Goal: Task Accomplishment & Management: Use online tool/utility

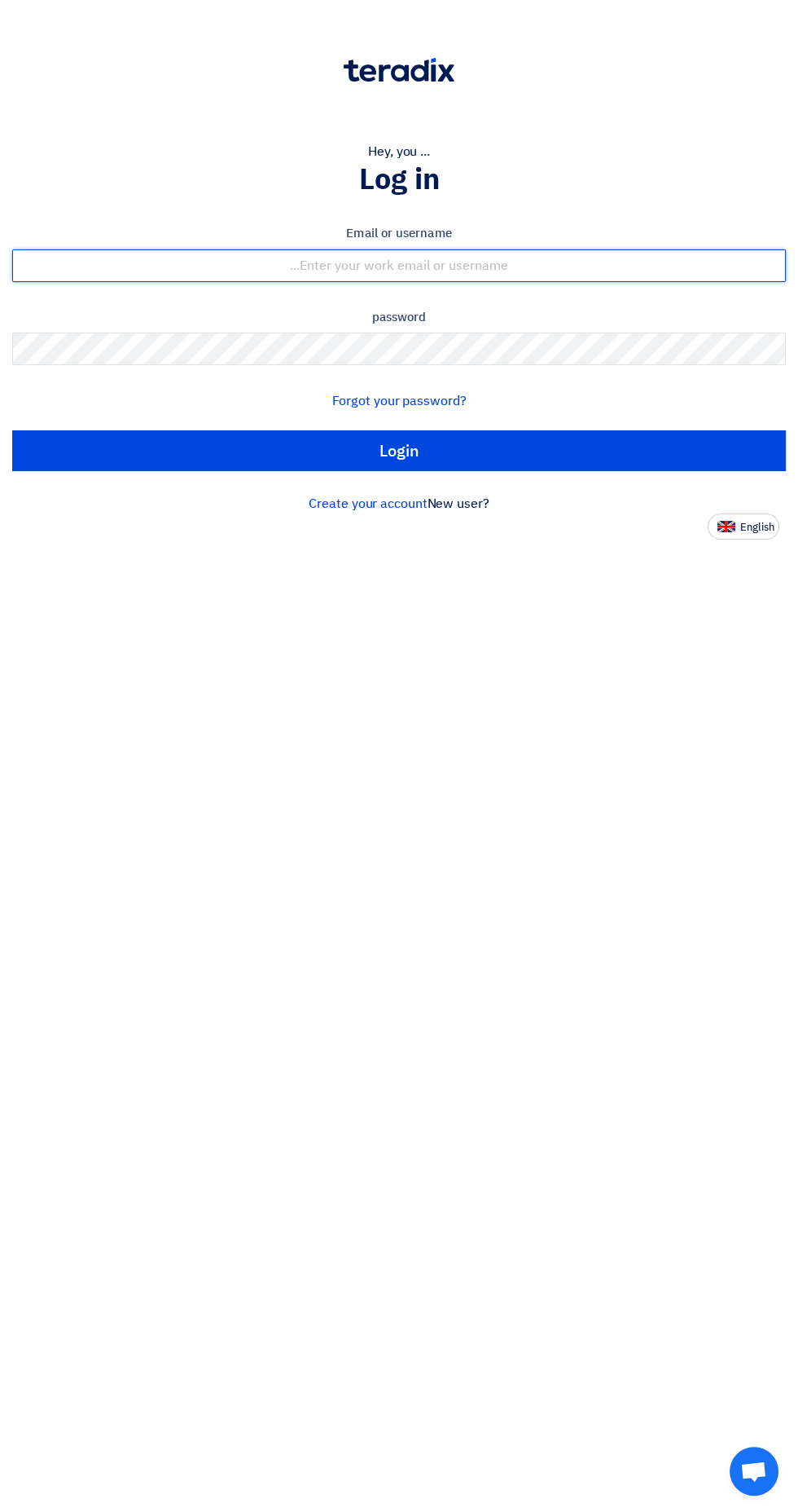
click at [177, 273] on input "text" at bounding box center [399, 265] width 774 height 32
type input "[EMAIL_ADDRESS][DOMAIN_NAME]"
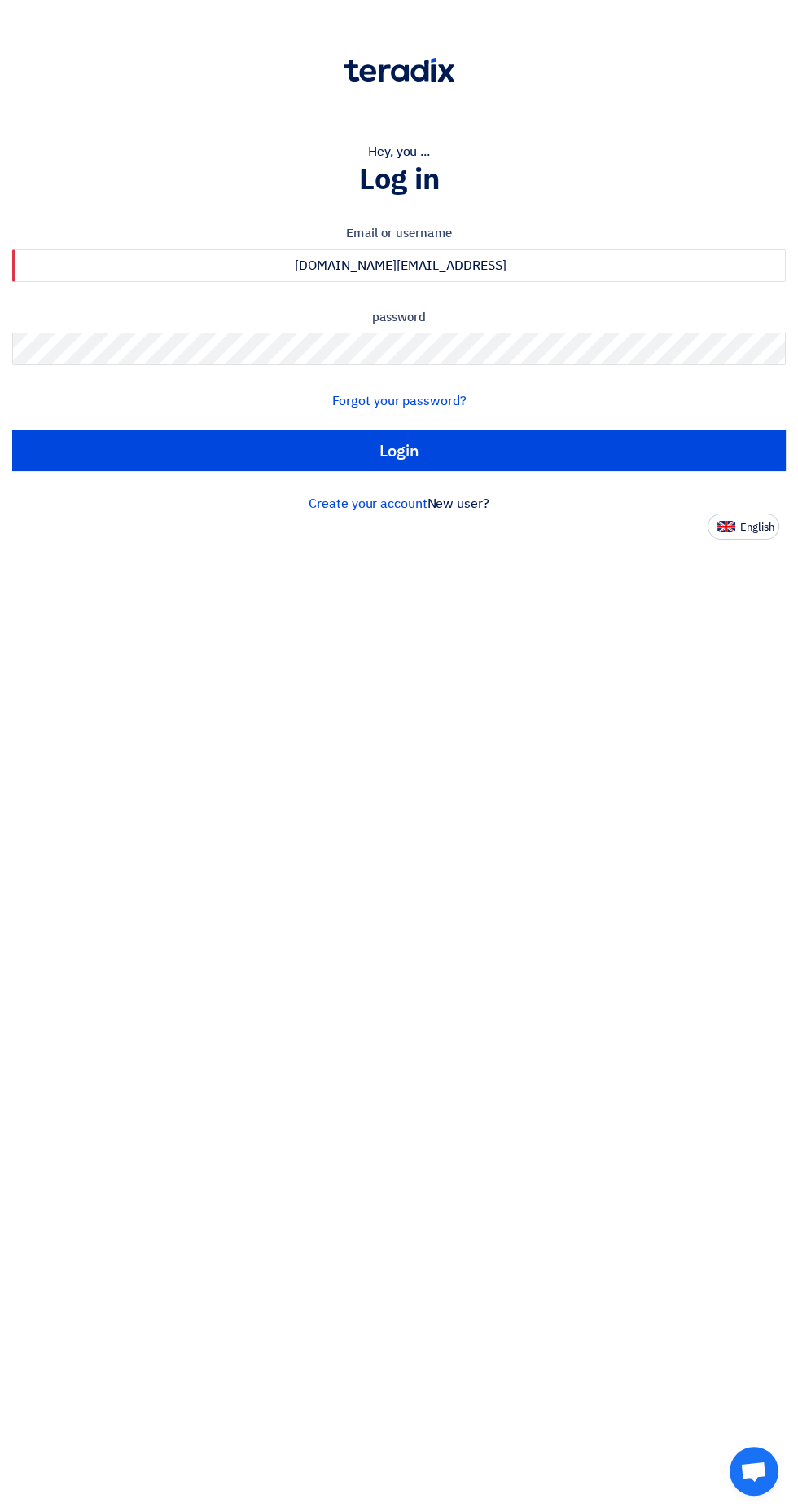
click at [13, 430] on input "Login" at bounding box center [399, 451] width 774 height 41
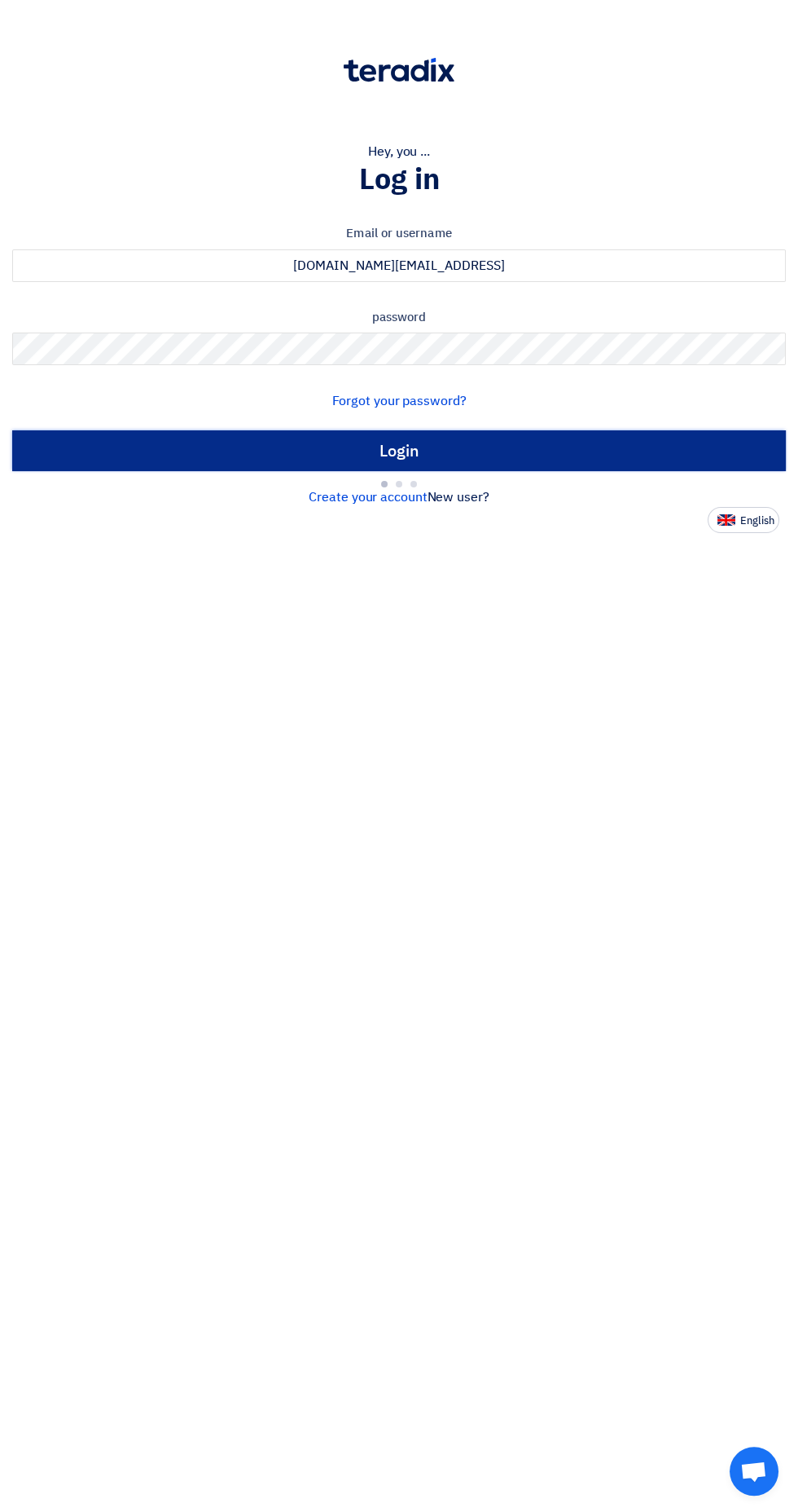
click at [88, 464] on input "Login" at bounding box center [399, 451] width 774 height 41
type input "Sign in"
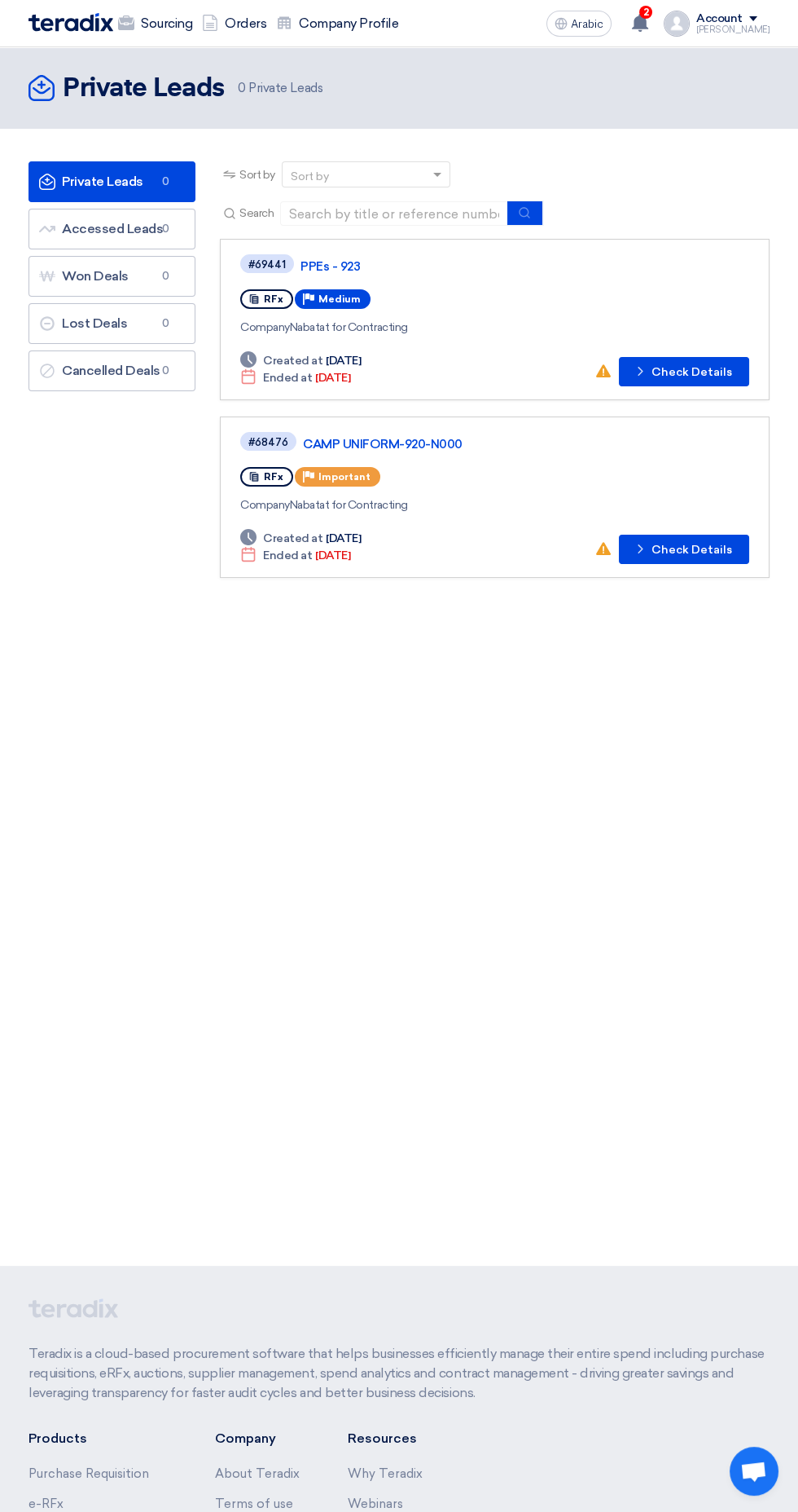
click at [652, 34] on div "2 Your offer for "[PHONE_NUMBER]" request has been seen by the buyer 1 hour ago…" at bounding box center [640, 23] width 32 height 32
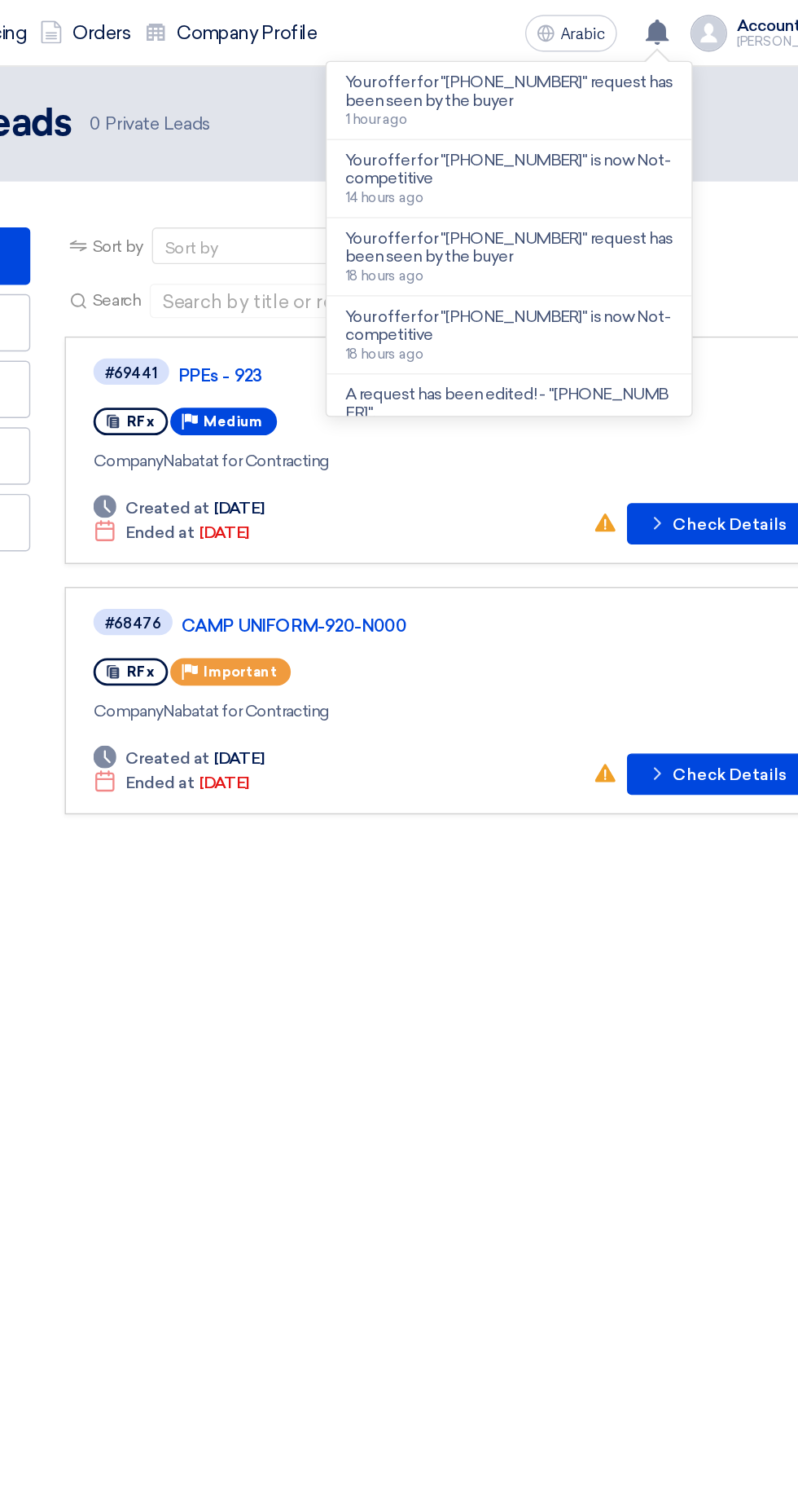
click at [455, 88] on font "1 hour ago" at bounding box center [440, 85] width 44 height 12
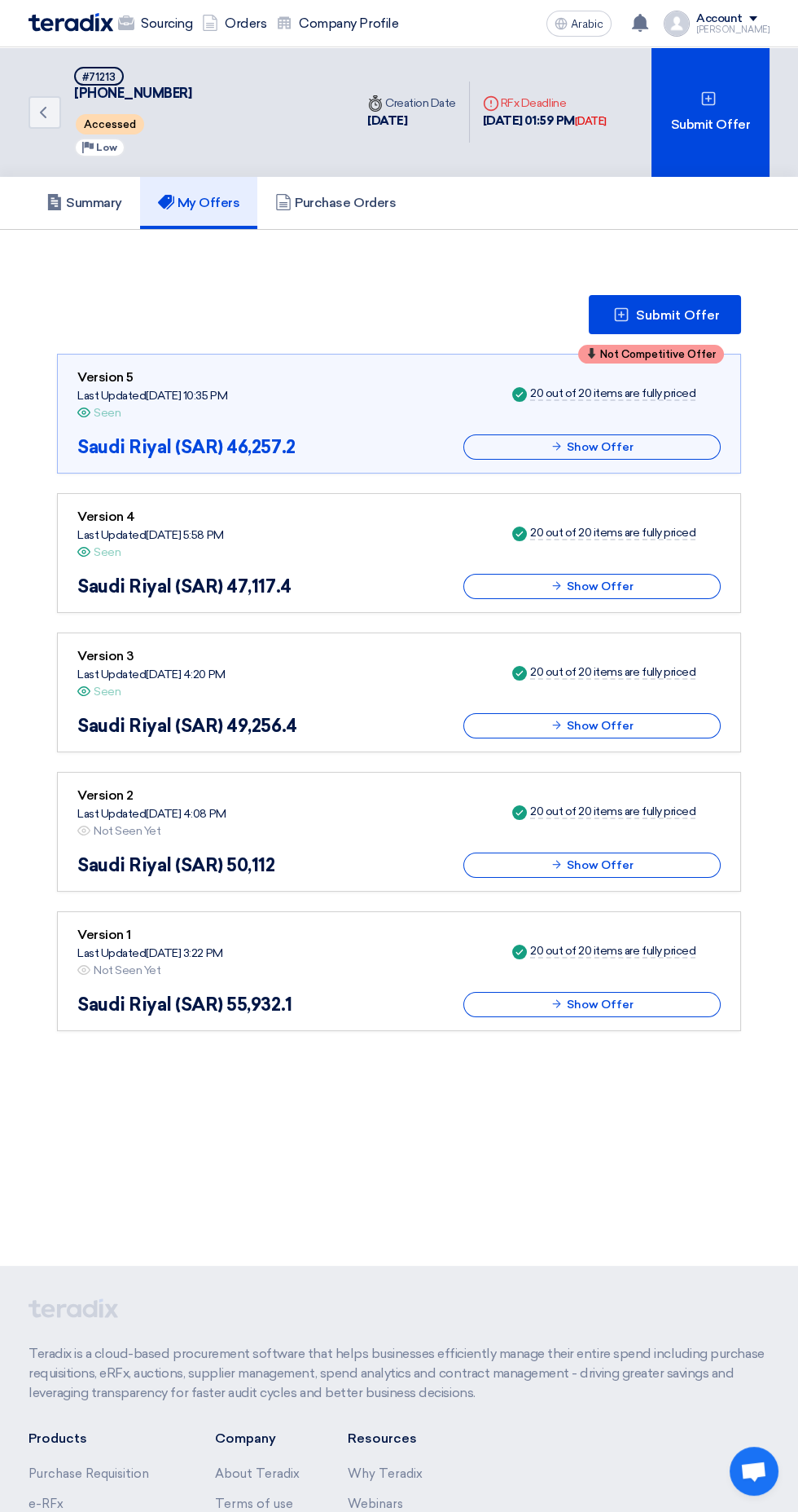
click at [181, 470] on div "Not Competitive Offer Version 5 Last Updated [DATE] 10:35 PM Offer is Seen Seen…" at bounding box center [399, 413] width 684 height 120
click at [485, 477] on div "Not Competitive Offer Version 5 Last Updated [DATE] 10:35 PM Offer is Seen Seen…" at bounding box center [399, 692] width 684 height 678
click at [497, 448] on button "Show Offer" at bounding box center [592, 447] width 258 height 25
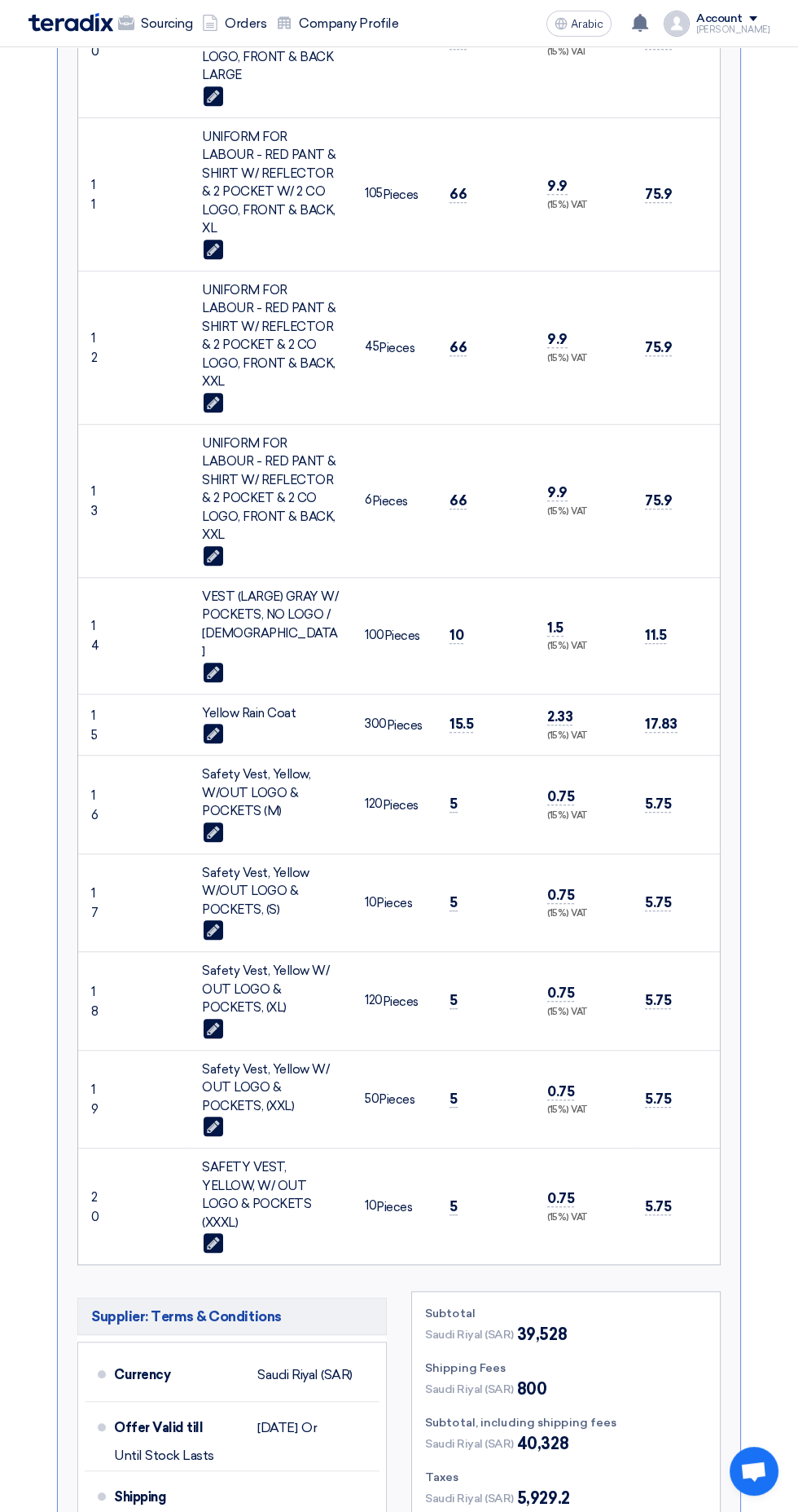
scroll to position [1638, 0]
